Goal: Task Accomplishment & Management: Use online tool/utility

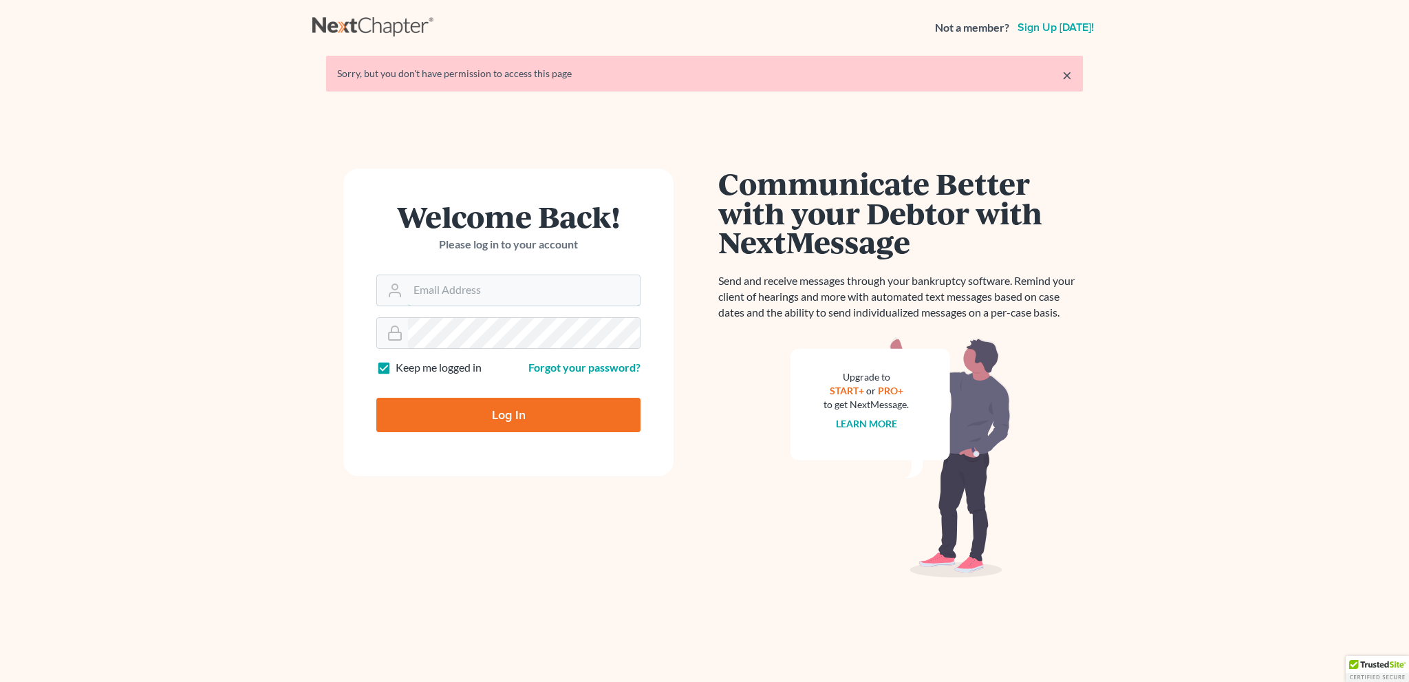
type input "[EMAIL_ADDRESS][DOMAIN_NAME]"
click at [526, 409] on input "Log In" at bounding box center [508, 415] width 264 height 34
type input "Thinking..."
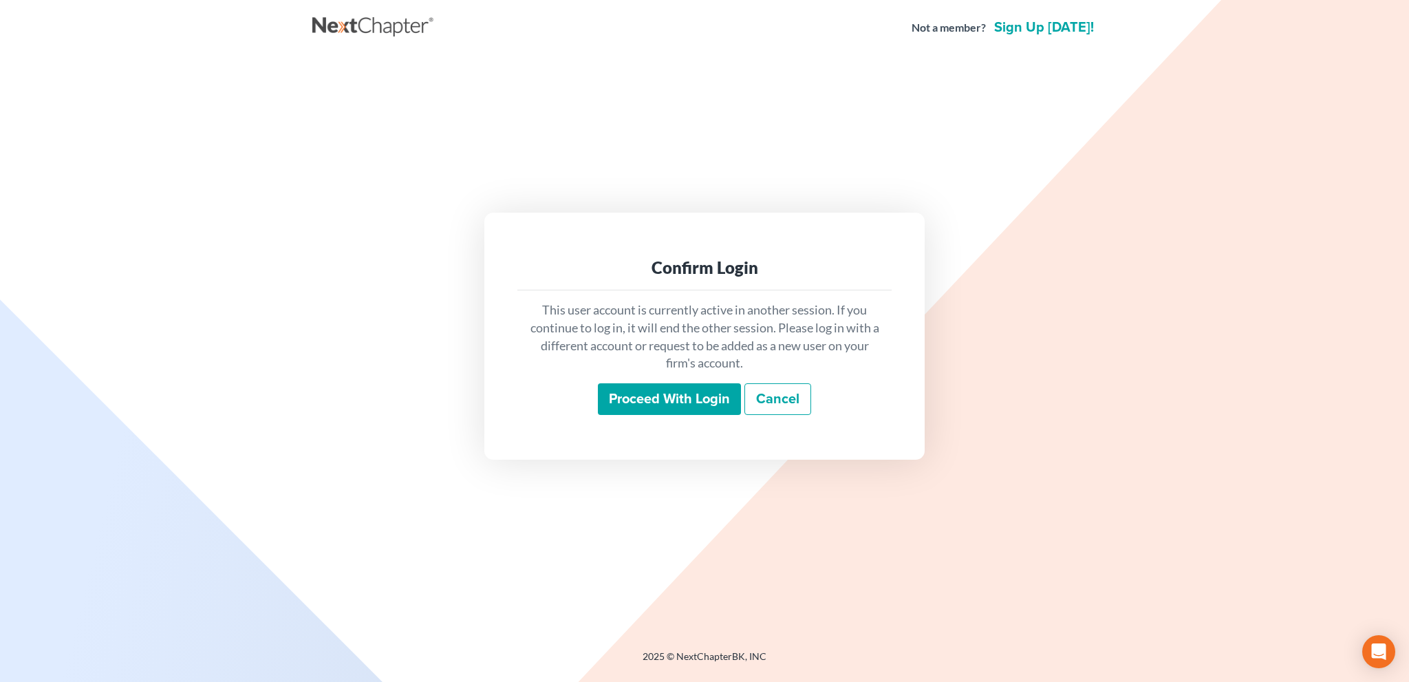
click at [655, 401] on input "Proceed with login" at bounding box center [669, 399] width 143 height 32
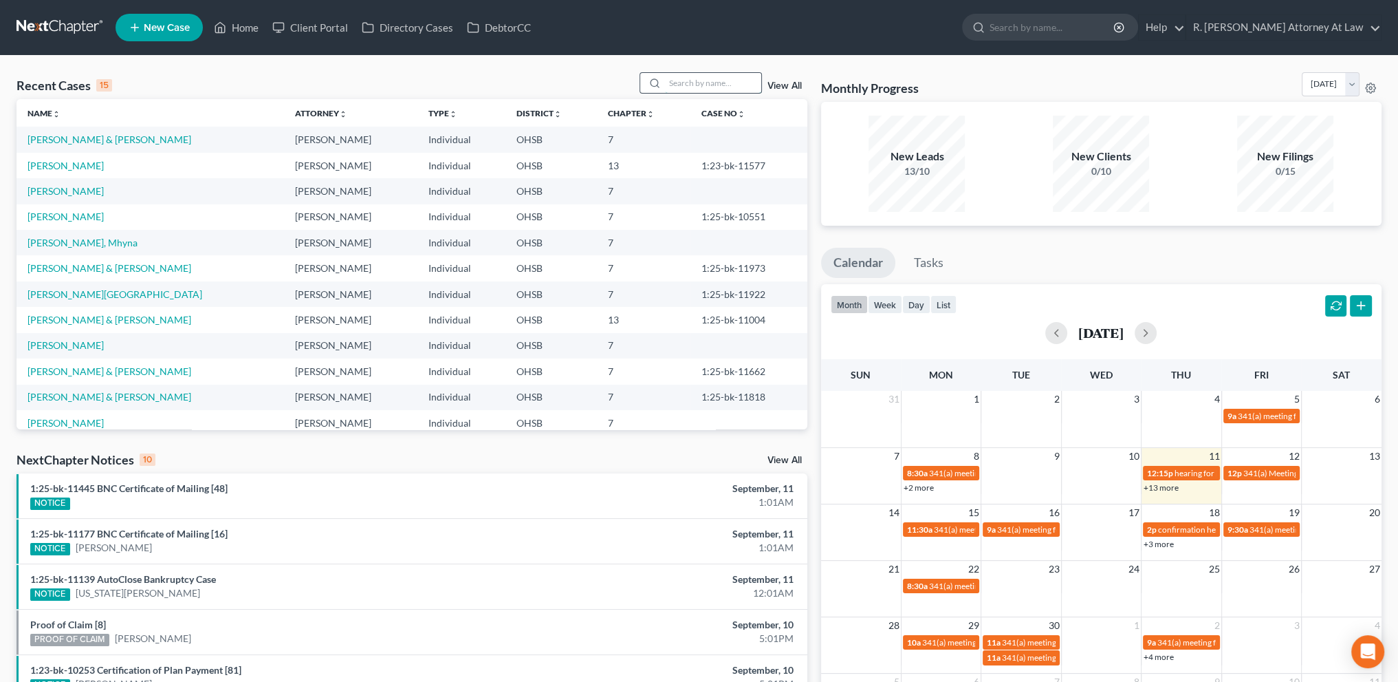
click at [720, 78] on input "search" at bounding box center [713, 83] width 96 height 20
type input "[PERSON_NAME]"
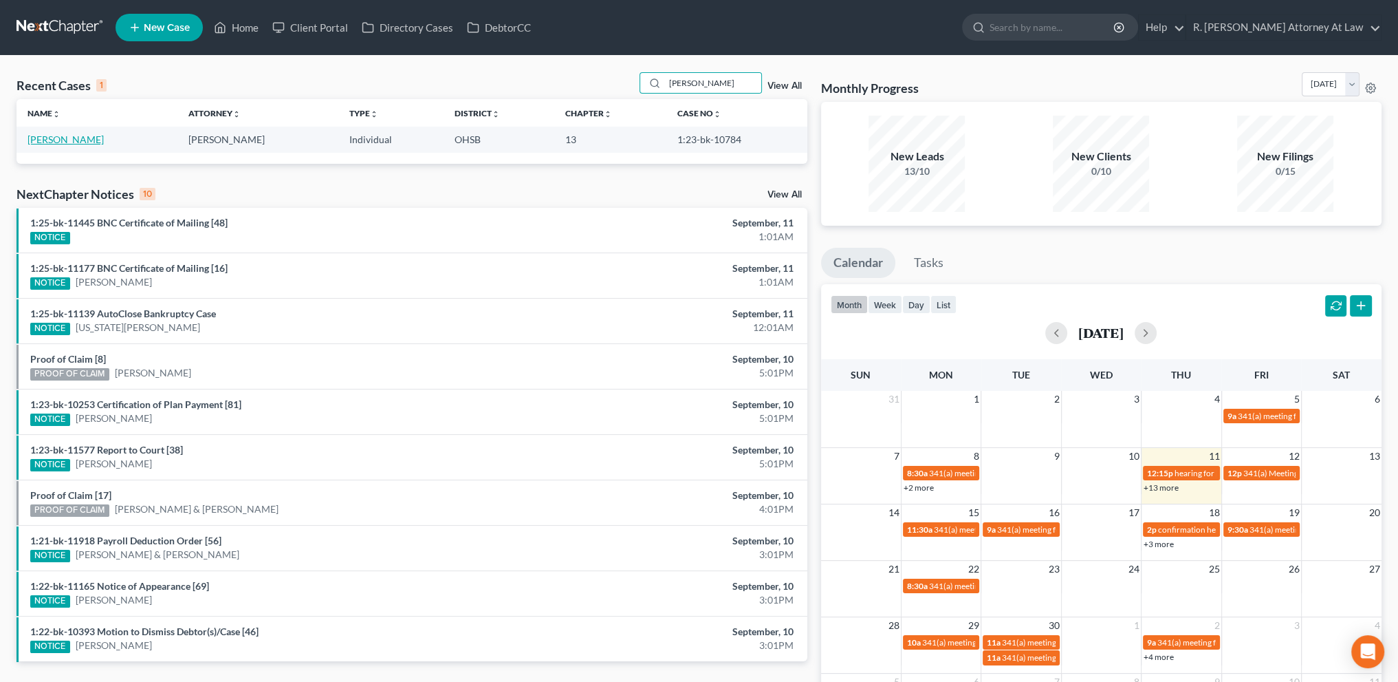
click at [56, 137] on link "[PERSON_NAME]" at bounding box center [66, 139] width 76 height 12
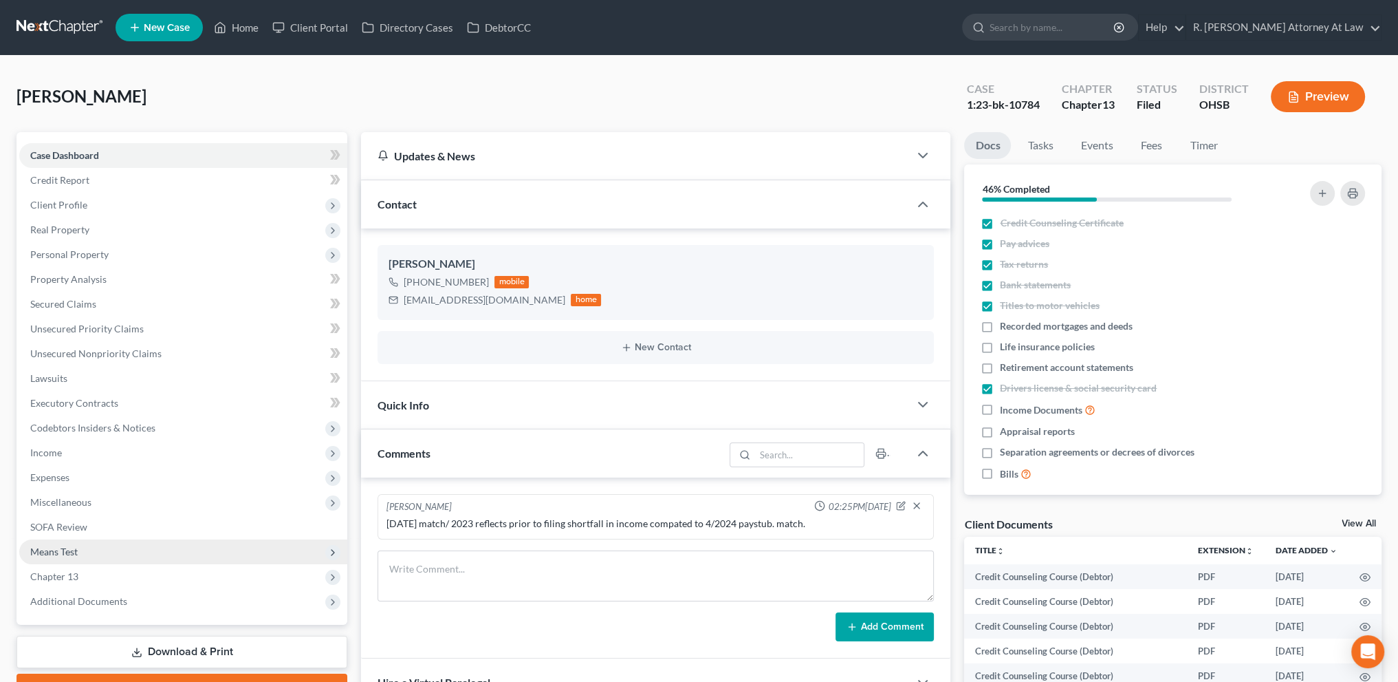
click at [59, 548] on span "Means Test" at bounding box center [53, 551] width 47 height 12
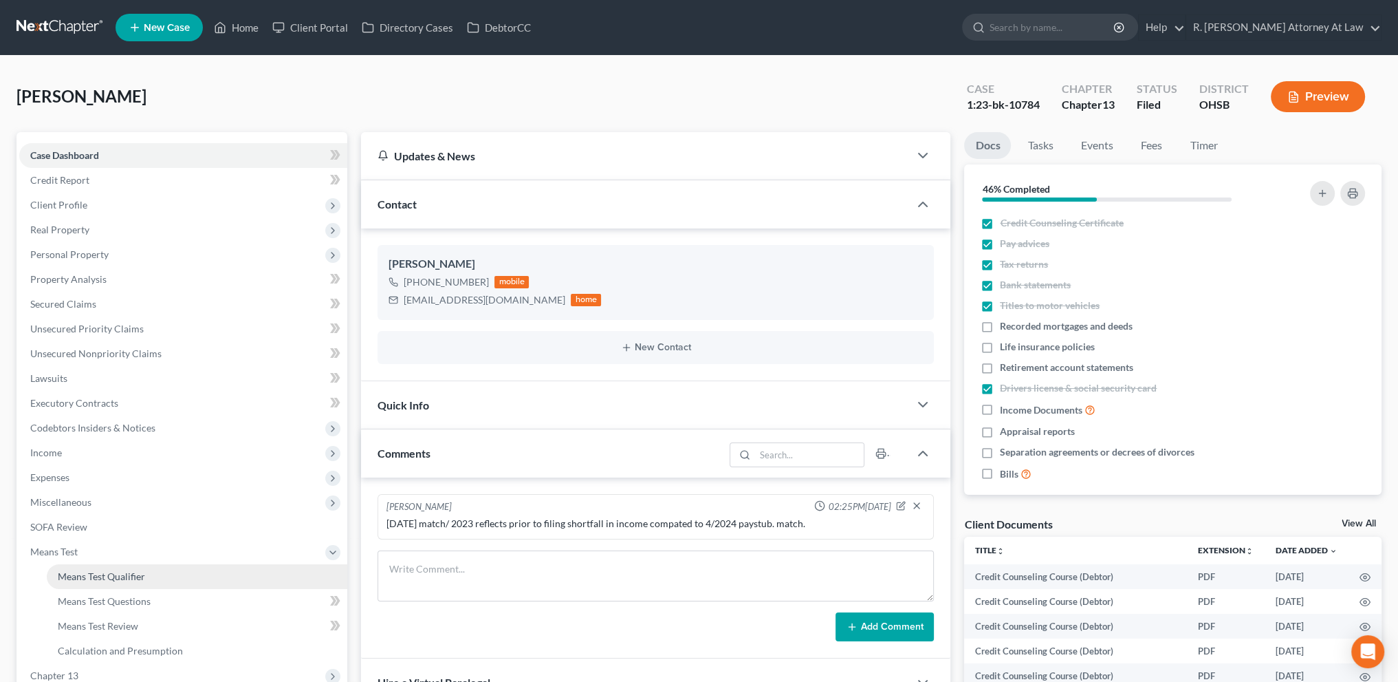
click at [76, 576] on span "Means Test Qualifier" at bounding box center [101, 576] width 87 height 12
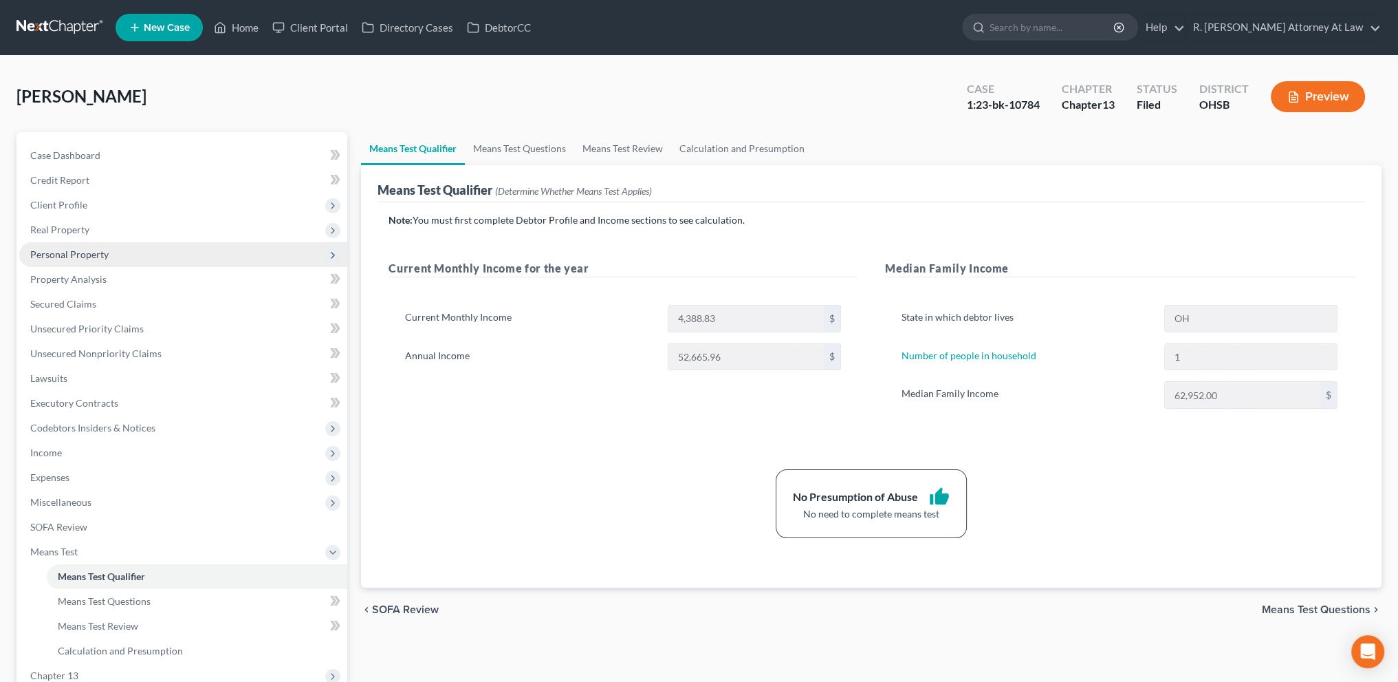
click at [58, 257] on span "Personal Property" at bounding box center [69, 254] width 78 height 12
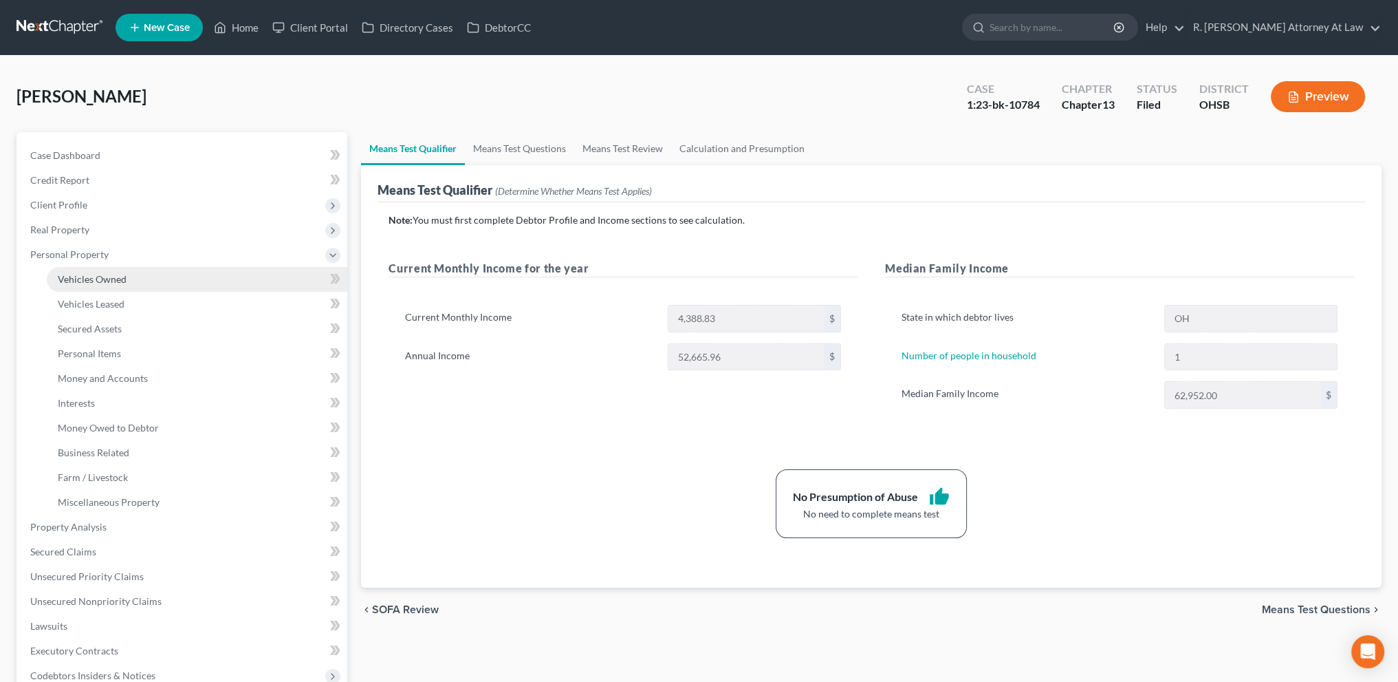
click at [69, 283] on span "Vehicles Owned" at bounding box center [92, 279] width 69 height 12
